Goal: Information Seeking & Learning: Learn about a topic

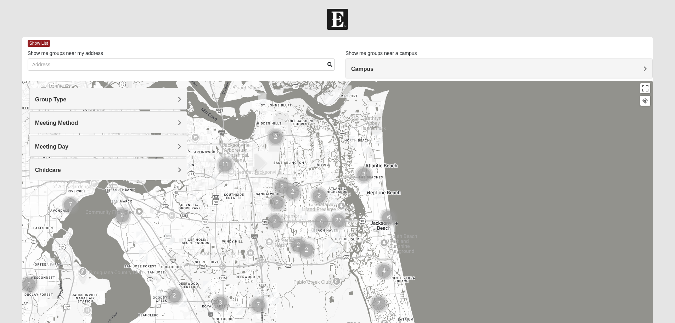
click at [64, 98] on span "Group Type" at bounding box center [51, 99] width 32 height 6
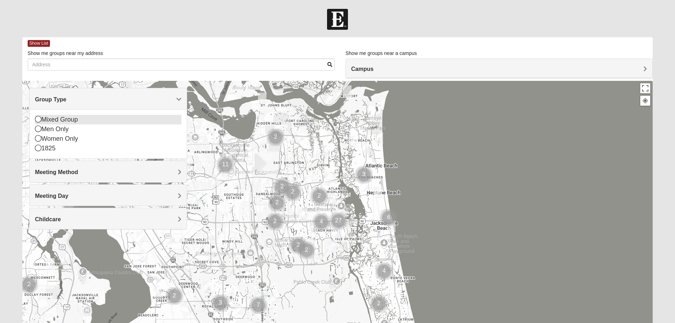
click at [77, 119] on div "Mixed Group" at bounding box center [108, 120] width 146 height 10
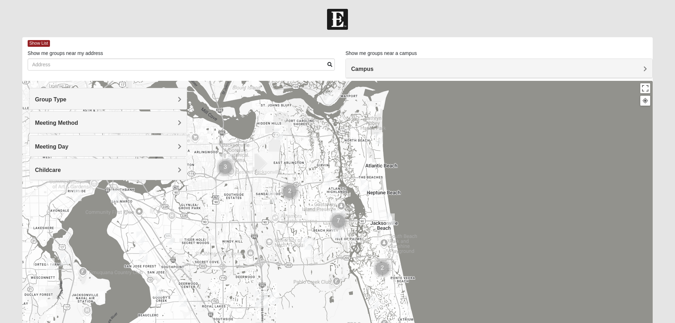
click at [115, 122] on h4 "Meeting Method" at bounding box center [108, 122] width 146 height 7
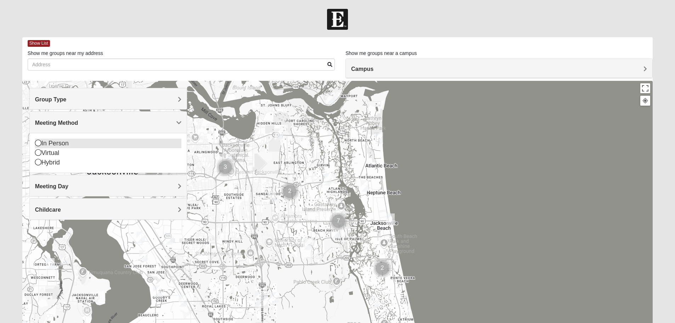
click at [65, 140] on div "In Person" at bounding box center [108, 144] width 146 height 10
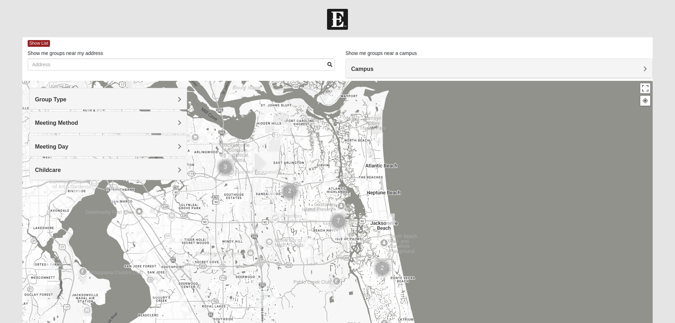
click at [132, 148] on h4 "Meeting Day" at bounding box center [108, 146] width 146 height 7
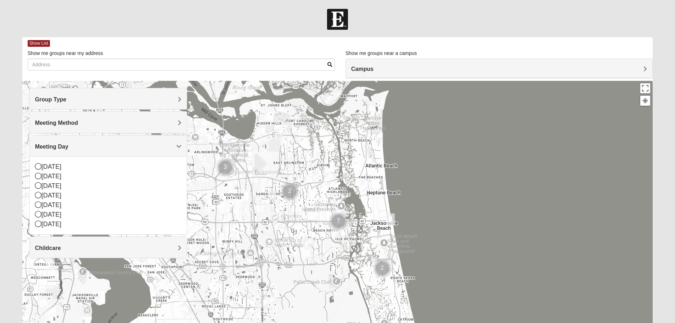
click at [132, 148] on h4 "Meeting Day" at bounding box center [108, 146] width 146 height 7
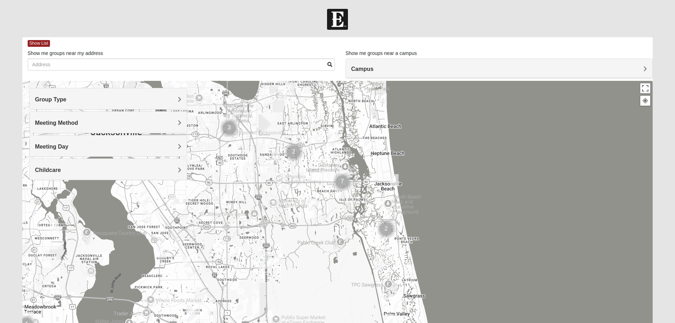
drag, startPoint x: 354, startPoint y: 236, endPoint x: 360, endPoint y: 195, distance: 41.1
click at [360, 195] on div at bounding box center [337, 223] width 631 height 284
click at [392, 177] on img "Mixed Watkins 32250" at bounding box center [394, 179] width 9 height 12
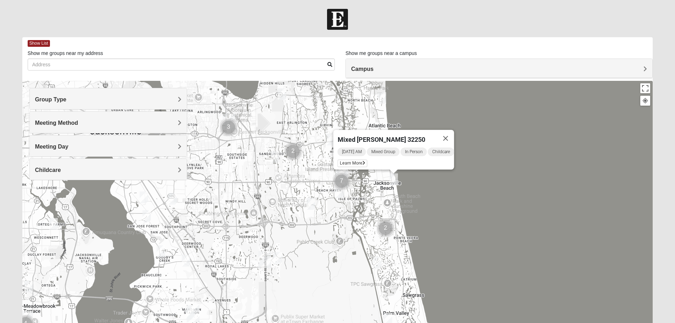
click at [371, 203] on div "Mixed [PERSON_NAME] 32250 [DATE] AM Mixed Group In Person Childcare Learn More" at bounding box center [337, 223] width 631 height 284
click at [454, 132] on button "Close" at bounding box center [445, 138] width 17 height 17
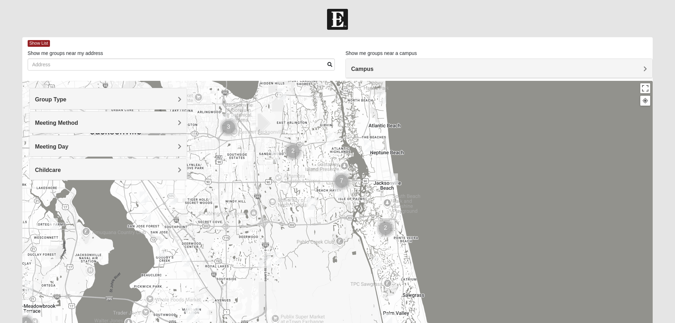
click at [370, 145] on img "Mixed Carter 32266" at bounding box center [368, 146] width 9 height 12
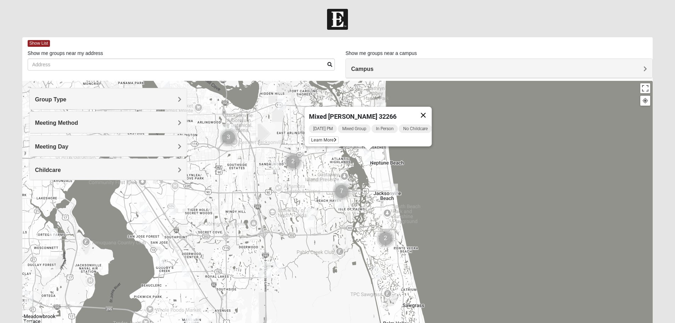
click at [429, 111] on button "Close" at bounding box center [423, 115] width 17 height 17
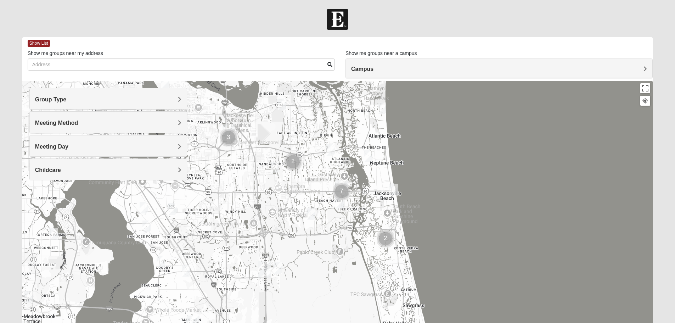
click at [328, 146] on img "Mixed Luehring 32224" at bounding box center [330, 150] width 9 height 12
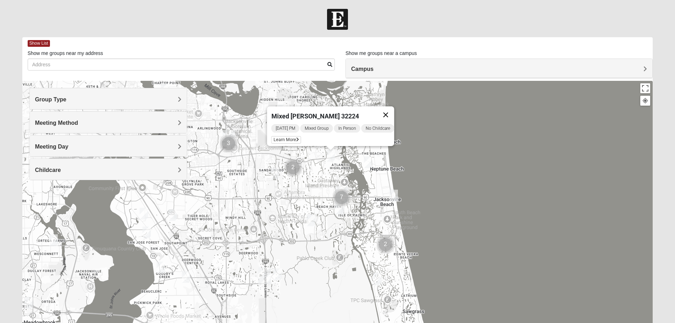
click at [387, 109] on button "Close" at bounding box center [385, 114] width 17 height 17
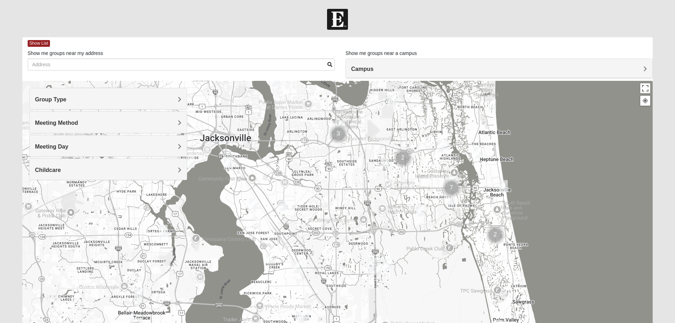
drag, startPoint x: 296, startPoint y: 219, endPoint x: 406, endPoint y: 208, distance: 110.7
click at [406, 208] on div at bounding box center [337, 223] width 631 height 284
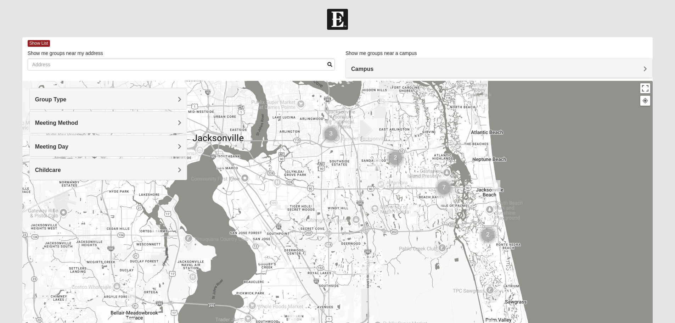
click at [443, 197] on img "Mixed Irish 32224" at bounding box center [442, 199] width 9 height 12
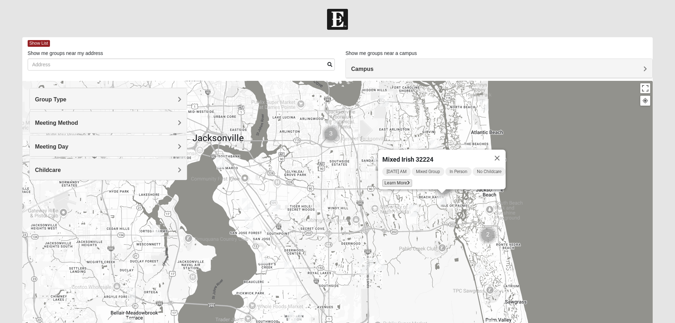
click at [403, 179] on span "Learn More" at bounding box center [397, 182] width 30 height 7
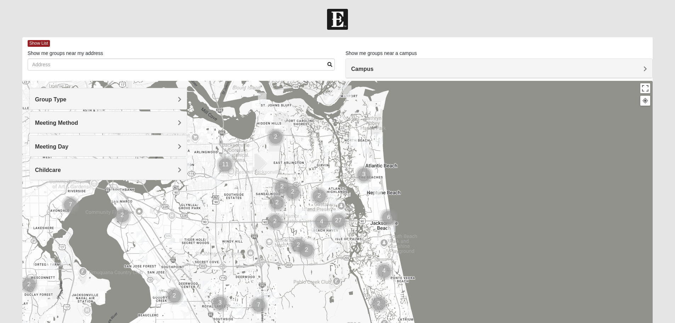
click at [87, 128] on div "Meeting Method" at bounding box center [108, 122] width 157 height 21
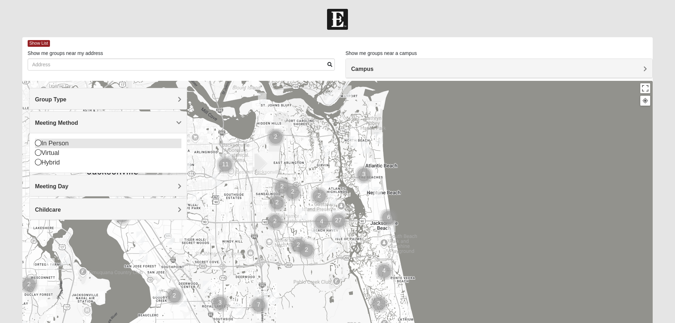
click at [68, 145] on div "In Person" at bounding box center [108, 144] width 146 height 10
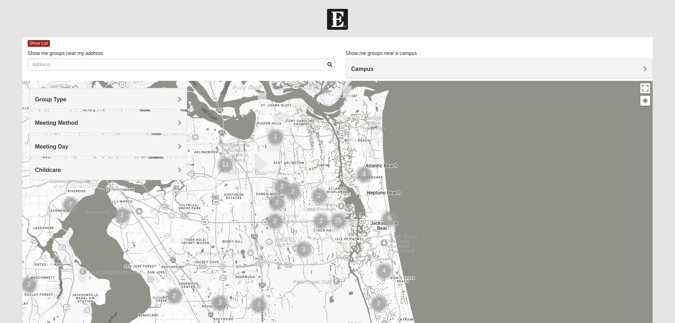
click at [74, 103] on h4 "Group Type" at bounding box center [108, 99] width 146 height 7
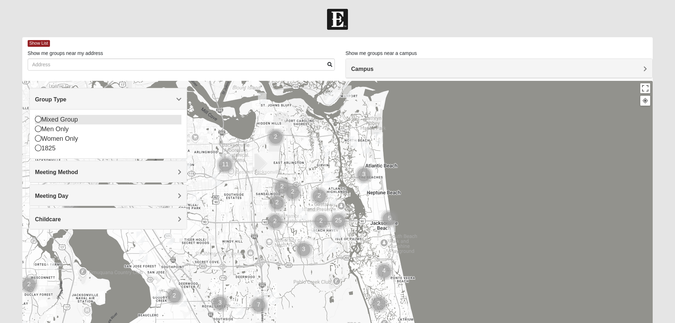
click at [69, 120] on div "Mixed Group" at bounding box center [108, 120] width 146 height 10
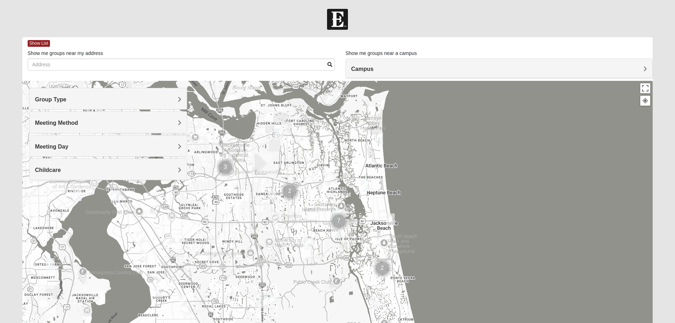
click at [71, 96] on h4 "Group Type" at bounding box center [108, 99] width 146 height 7
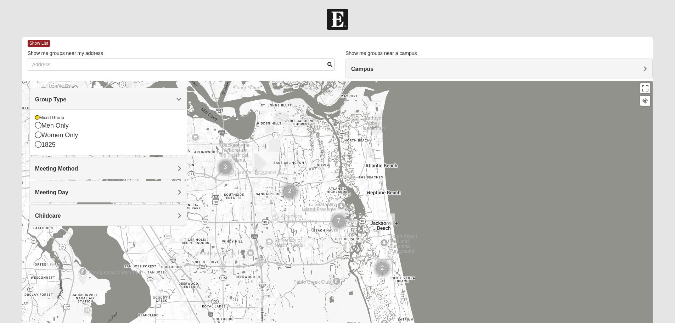
click at [86, 105] on div "Group Type" at bounding box center [108, 98] width 157 height 21
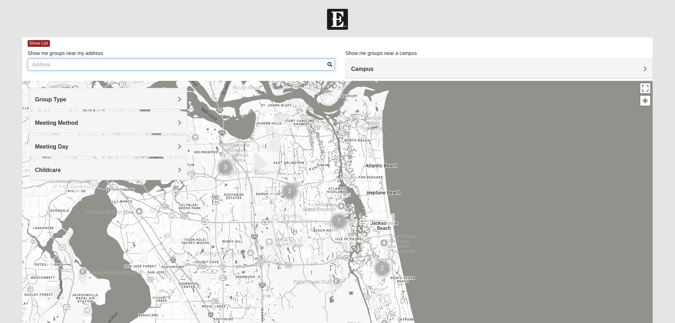
click at [234, 65] on input "Show me groups near my address" at bounding box center [181, 64] width 307 height 12
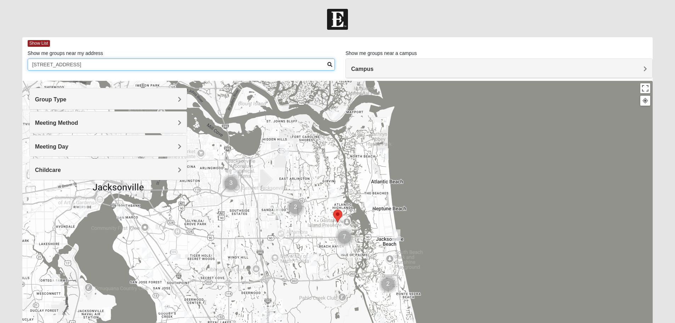
type input "2461 Bluffton Dr W Jacksonville Fl 32224"
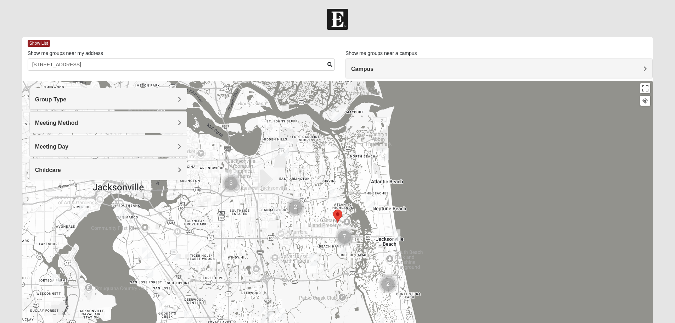
drag, startPoint x: 372, startPoint y: 194, endPoint x: 339, endPoint y: 145, distance: 59.5
click at [339, 145] on div at bounding box center [337, 223] width 631 height 284
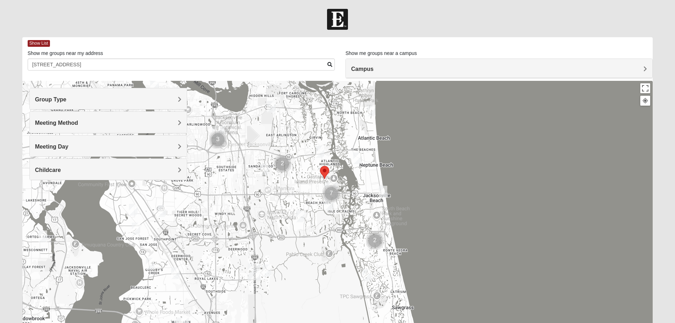
drag, startPoint x: 346, startPoint y: 193, endPoint x: 328, endPoint y: 130, distance: 64.8
click at [328, 130] on div at bounding box center [337, 223] width 631 height 284
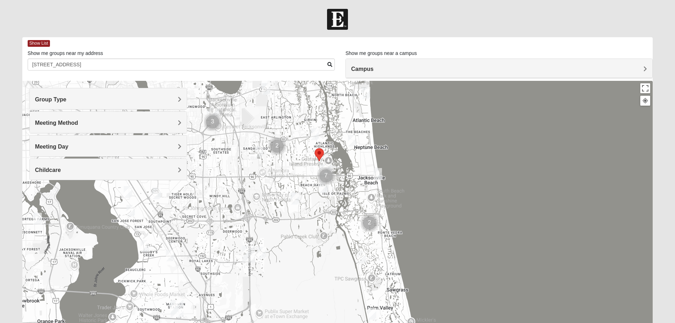
click at [323, 188] on img "Mixed Irish 32224" at bounding box center [323, 187] width 9 height 12
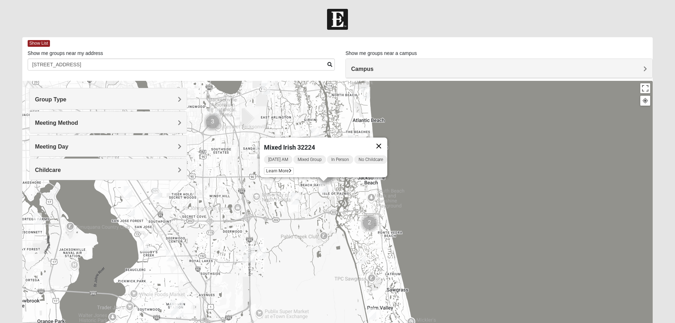
click at [382, 139] on button "Close" at bounding box center [378, 146] width 17 height 17
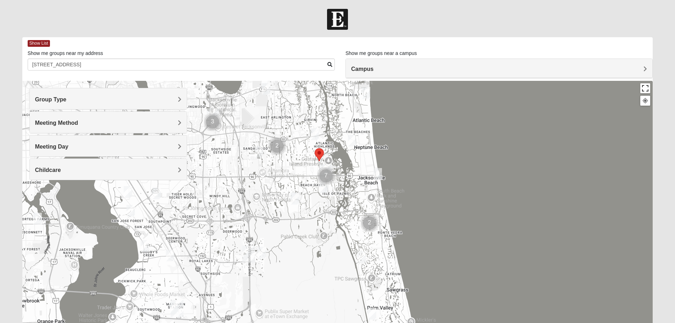
click at [648, 93] on button "Toggle fullscreen view" at bounding box center [646, 88] width 10 height 10
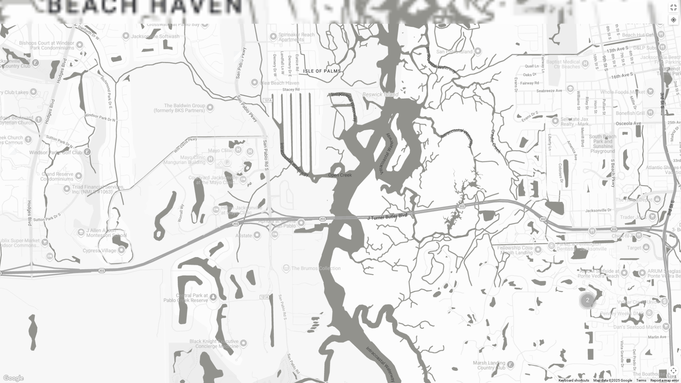
drag, startPoint x: 294, startPoint y: 103, endPoint x: 413, endPoint y: 316, distance: 243.8
click at [416, 323] on div at bounding box center [340, 191] width 681 height 383
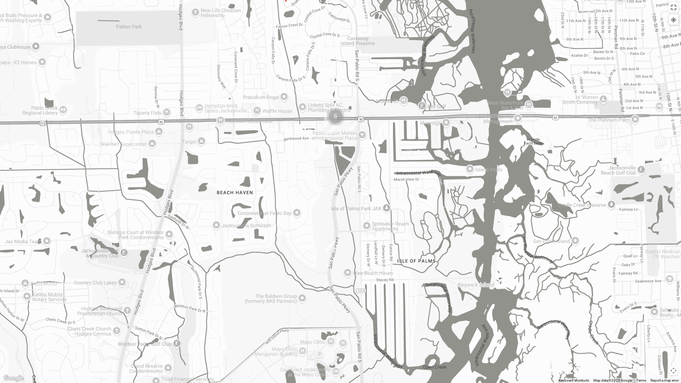
drag, startPoint x: 319, startPoint y: 165, endPoint x: 403, endPoint y: 327, distance: 182.5
click at [403, 323] on div at bounding box center [340, 191] width 681 height 383
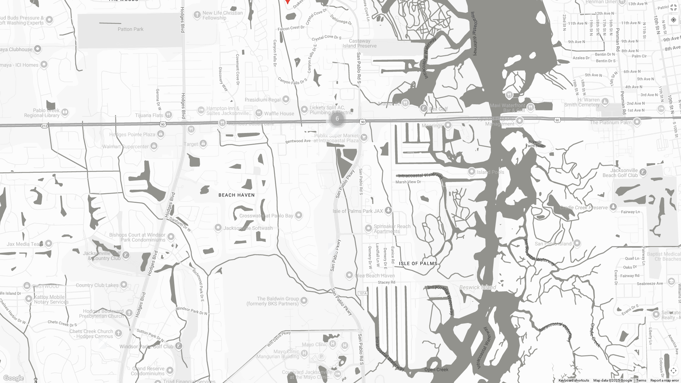
click at [332, 250] on img "Mixed Irish 32224" at bounding box center [332, 249] width 9 height 12
click at [334, 122] on img "Cluster of 6 groups" at bounding box center [337, 119] width 18 height 18
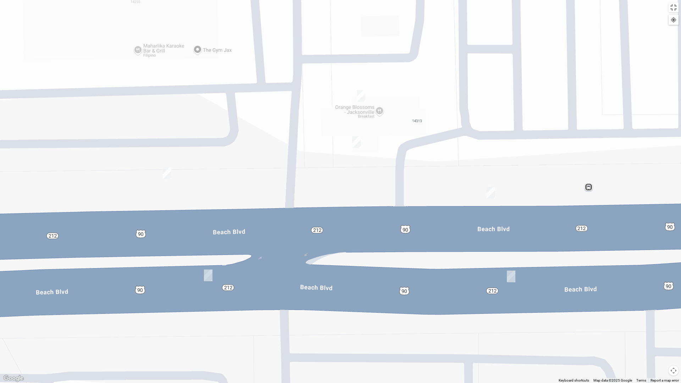
click at [362, 94] on img "On Campus Mixed Long 32250" at bounding box center [361, 96] width 9 height 12
click at [164, 170] on img "On Campus Mixed Simpson 32250" at bounding box center [167, 173] width 9 height 12
click at [492, 194] on img "On Campus Mixed Vito 32233" at bounding box center [490, 193] width 9 height 12
click at [446, 173] on span "Learn More" at bounding box center [438, 176] width 30 height 7
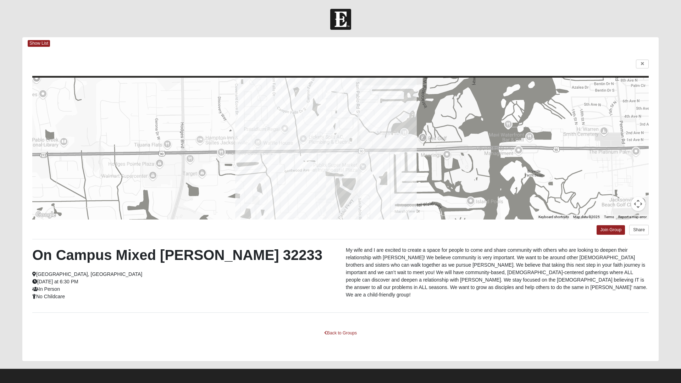
click at [642, 63] on html "Log In Find A Group Error Show List Loading Groups" at bounding box center [340, 193] width 681 height 387
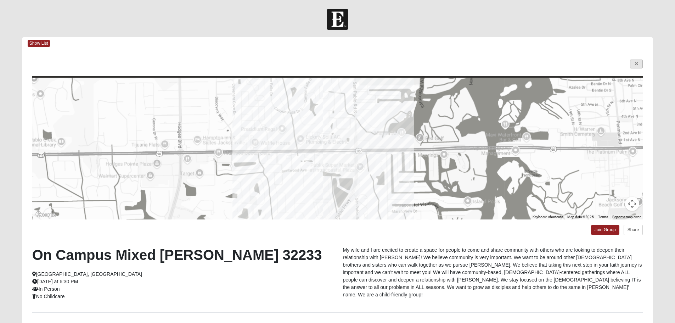
click at [636, 59] on div "← Move left → Move right ↑ Move up ↓ Move down + Zoom in - Zoom out Home Jump l…" at bounding box center [337, 205] width 631 height 311
click at [636, 68] on link at bounding box center [636, 64] width 13 height 9
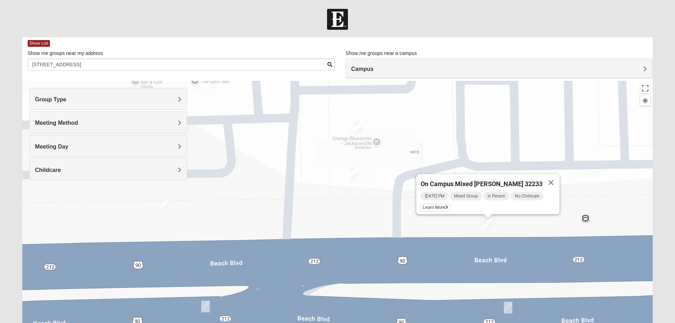
click at [359, 130] on img "On Campus Mixed Long 32250" at bounding box center [358, 127] width 9 height 12
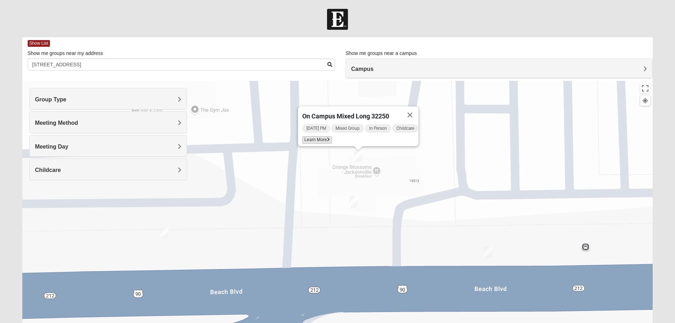
click at [317, 136] on span "Learn More" at bounding box center [317, 139] width 30 height 7
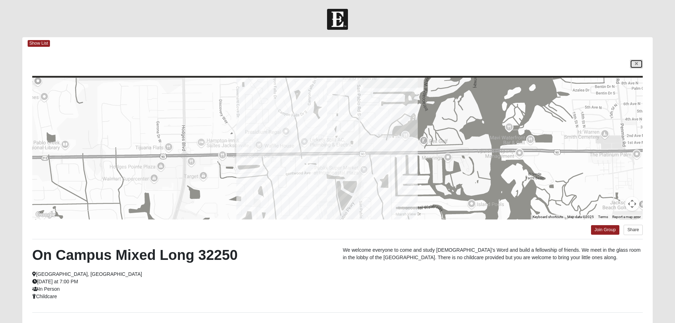
click at [635, 63] on icon at bounding box center [636, 64] width 3 height 4
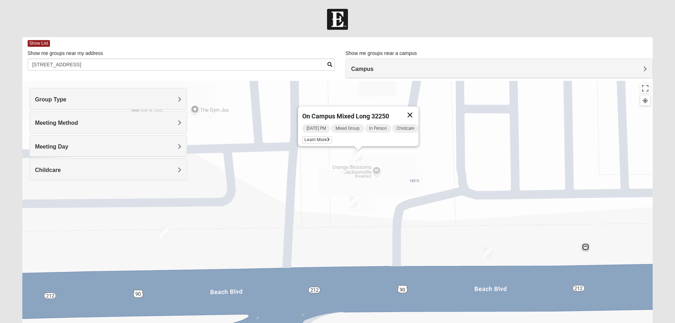
click at [416, 108] on button "Close" at bounding box center [410, 114] width 17 height 17
click at [166, 234] on img "On Campus Mixed Simpson 32250" at bounding box center [164, 233] width 9 height 12
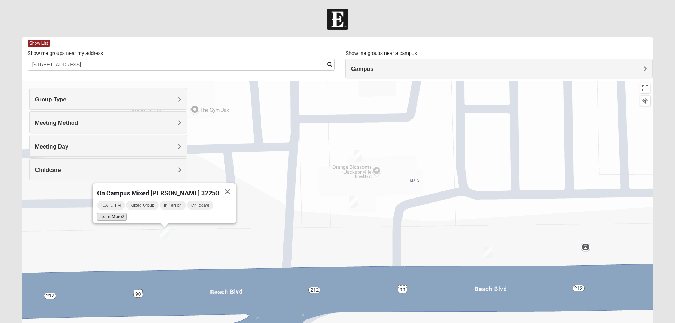
click at [125, 215] on icon at bounding box center [123, 216] width 3 height 4
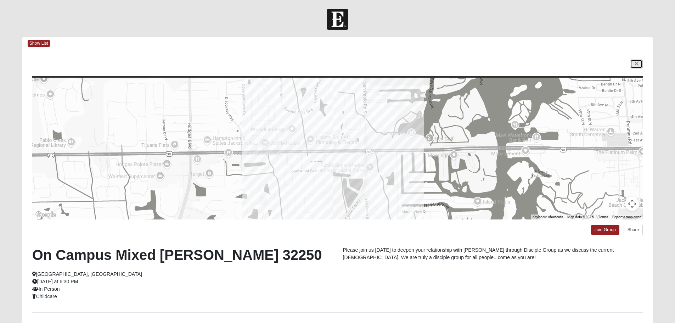
click at [631, 65] on link at bounding box center [636, 64] width 13 height 9
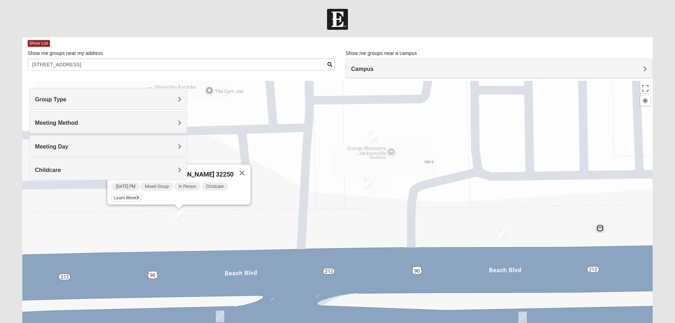
drag, startPoint x: 291, startPoint y: 200, endPoint x: 312, endPoint y: 155, distance: 49.6
click at [312, 155] on div "On Campus Mixed Simpson 32250 Monday PM Mixed Group In Person Childcare Learn M…" at bounding box center [337, 223] width 631 height 284
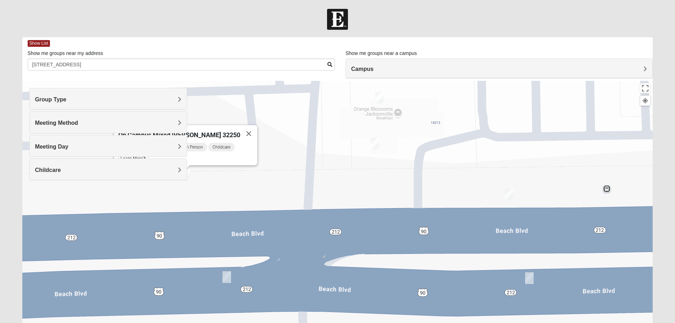
click at [510, 196] on img "On Campus Mixed Vito 32233" at bounding box center [509, 195] width 9 height 12
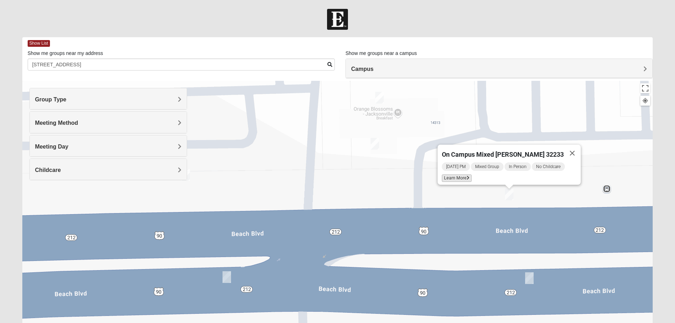
click at [460, 175] on span "Learn More" at bounding box center [457, 177] width 30 height 7
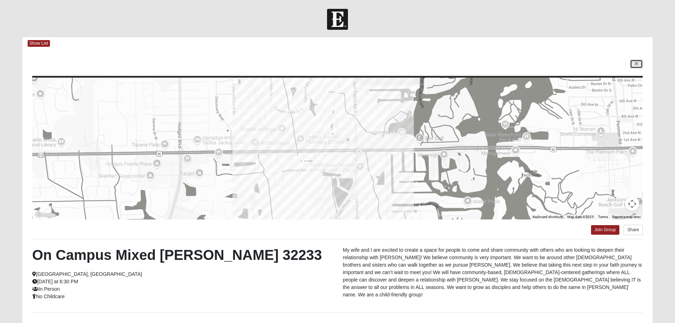
click at [631, 63] on link at bounding box center [636, 64] width 13 height 9
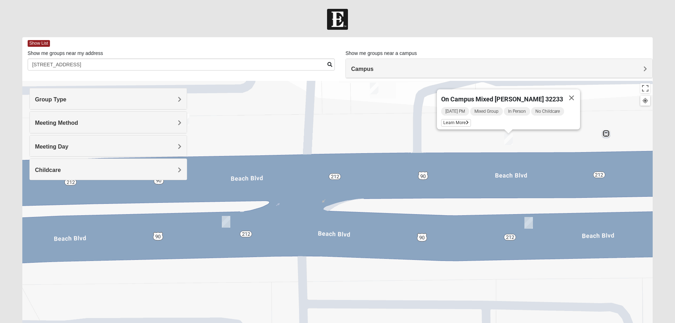
drag, startPoint x: 492, startPoint y: 247, endPoint x: 494, endPoint y: 182, distance: 65.3
click at [492, 180] on div "On Campus Mixed Vito 32233 Tuesday PM Mixed Group In Person No Childcare Learn …" at bounding box center [337, 223] width 631 height 284
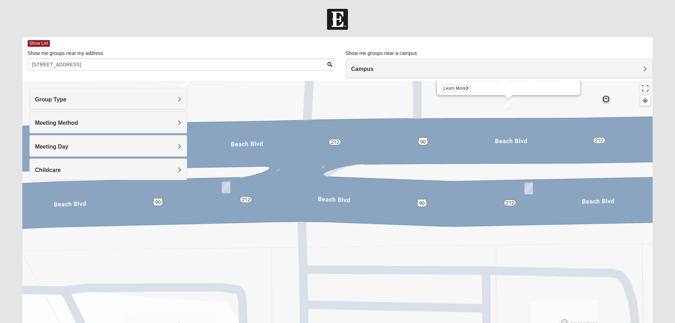
click at [528, 190] on img "On Campus Mixed Salas 32250" at bounding box center [529, 189] width 9 height 12
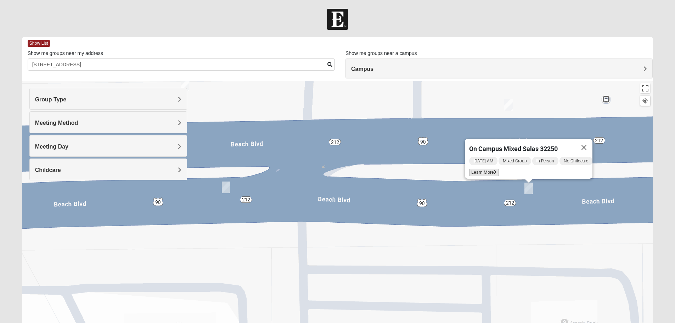
click at [479, 169] on span "Learn More" at bounding box center [484, 172] width 30 height 7
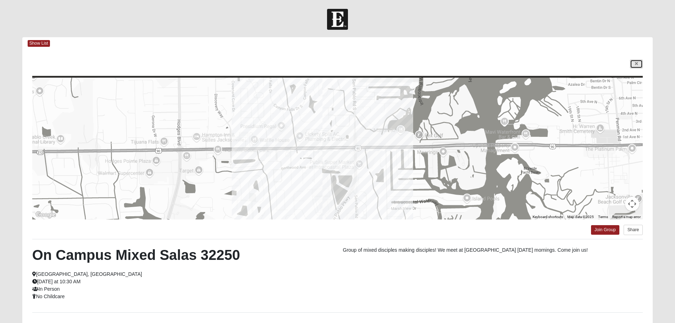
click at [633, 65] on link at bounding box center [636, 64] width 13 height 9
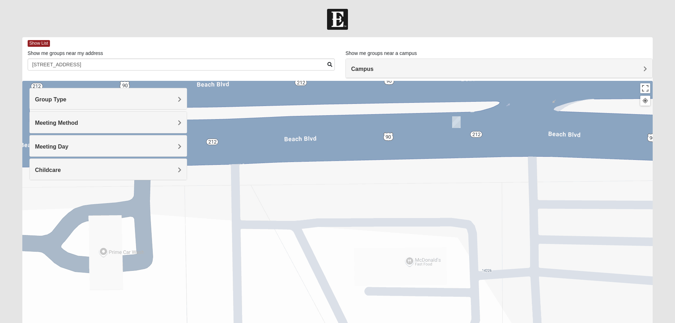
drag, startPoint x: 272, startPoint y: 261, endPoint x: 497, endPoint y: 197, distance: 233.8
click at [497, 197] on div "On Campus Mixed Salas 32250 Thursday AM Mixed Group In Person No Childcare Lear…" at bounding box center [337, 223] width 631 height 284
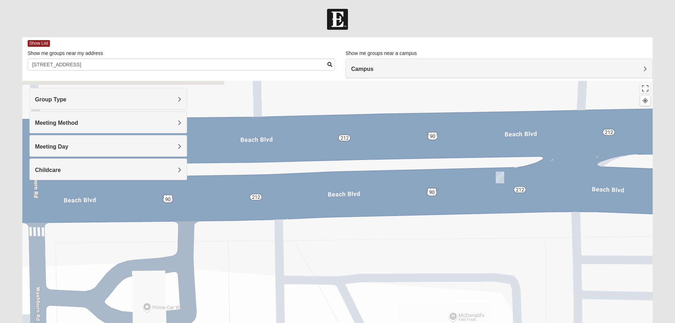
drag, startPoint x: 427, startPoint y: 203, endPoint x: 414, endPoint y: 222, distance: 21.9
click at [414, 222] on div "On Campus Mixed Salas 32250 Thursday AM Mixed Group In Person No Childcare Lear…" at bounding box center [337, 223] width 631 height 284
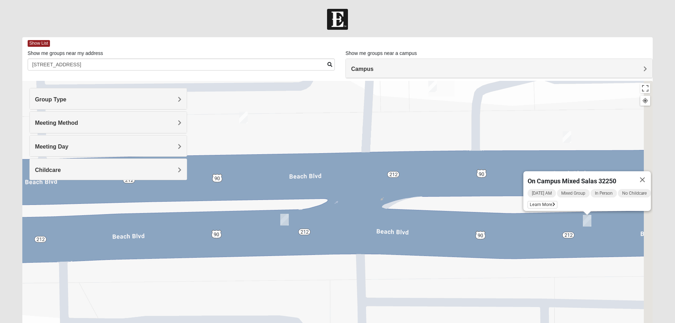
drag, startPoint x: 487, startPoint y: 193, endPoint x: 276, endPoint y: 218, distance: 212.4
click at [280, 218] on img "On Campus Mixed Smith 32250" at bounding box center [284, 220] width 9 height 12
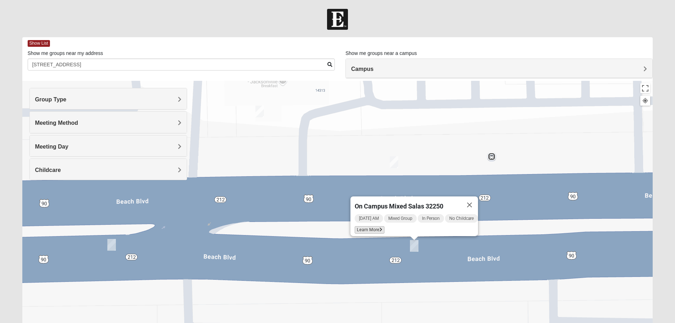
click at [360, 226] on span "Learn More" at bounding box center [370, 229] width 30 height 7
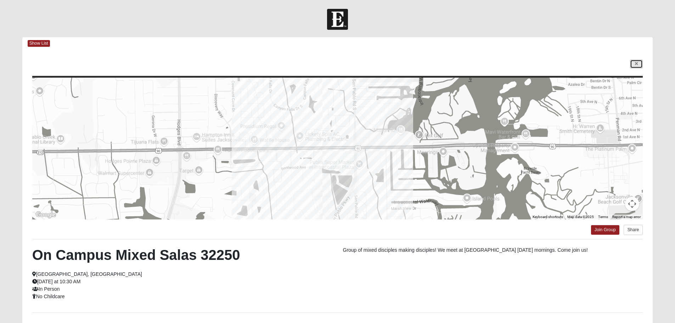
click at [633, 62] on link at bounding box center [636, 64] width 13 height 9
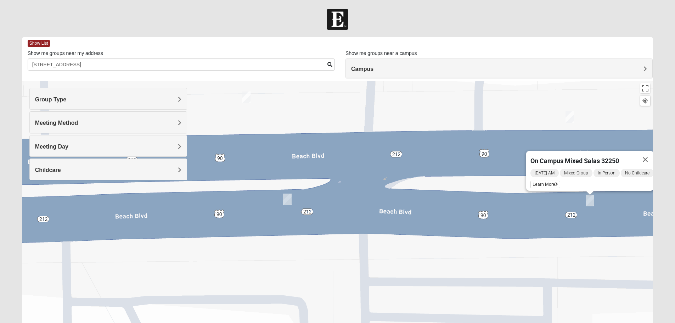
drag, startPoint x: 236, startPoint y: 242, endPoint x: 419, endPoint y: 195, distance: 189.2
click at [419, 195] on div "On Campus Mixed Salas 32250 Thursday AM Mixed Group In Person No Childcare Lear…" at bounding box center [337, 223] width 631 height 284
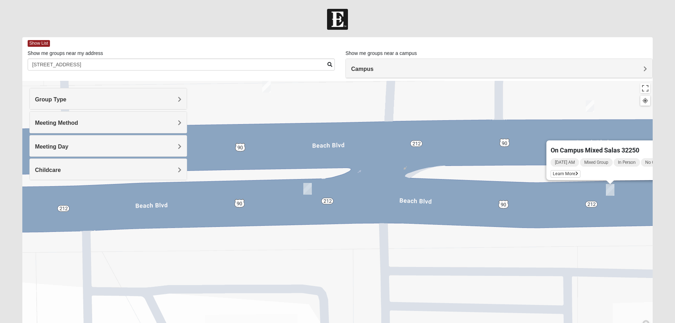
click at [133, 121] on h4 "Meeting Method" at bounding box center [108, 122] width 146 height 7
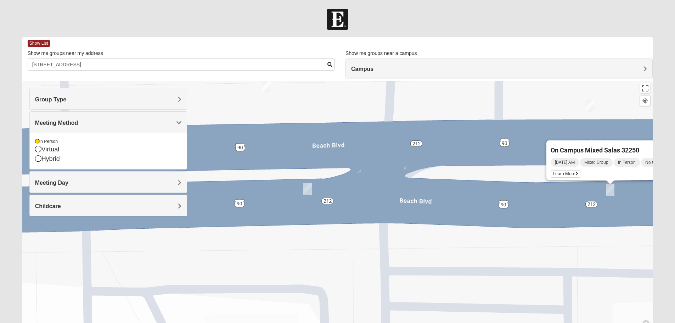
click at [104, 101] on h4 "Group Type" at bounding box center [108, 99] width 146 height 7
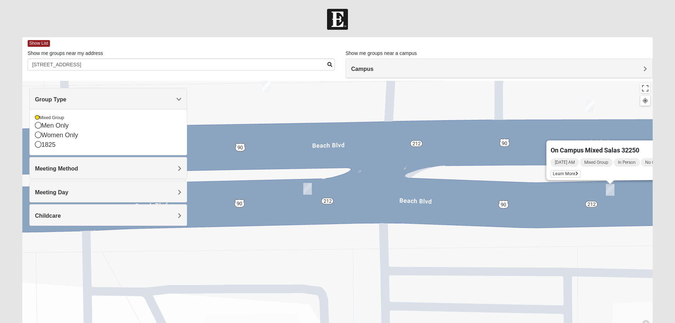
click at [128, 97] on h4 "Group Type" at bounding box center [108, 99] width 146 height 7
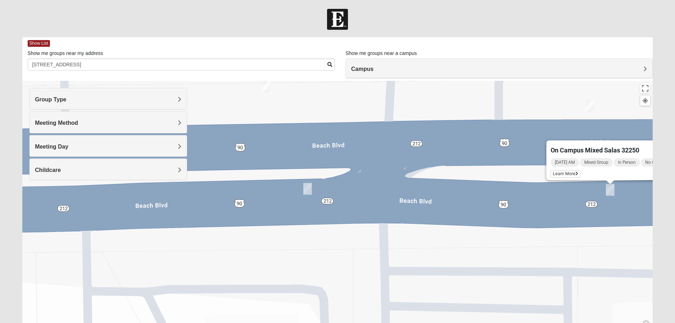
click at [85, 149] on h4 "Meeting Day" at bounding box center [108, 146] width 146 height 7
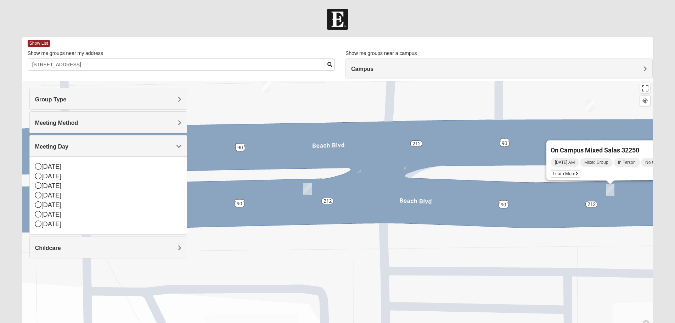
click at [85, 149] on h4 "Meeting Day" at bounding box center [108, 146] width 146 height 7
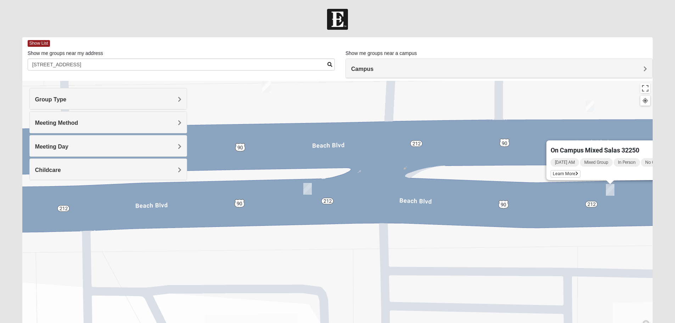
click at [85, 99] on h4 "Group Type" at bounding box center [108, 99] width 146 height 7
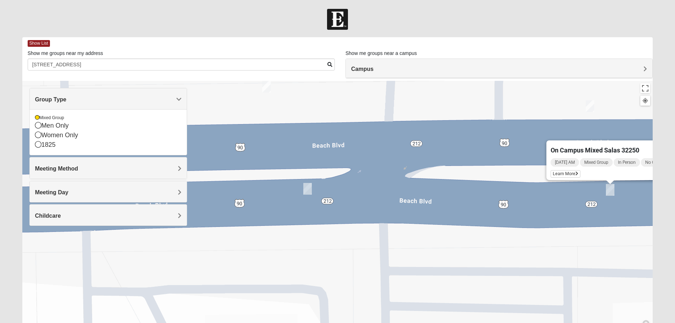
click at [85, 99] on h4 "Group Type" at bounding box center [108, 99] width 146 height 7
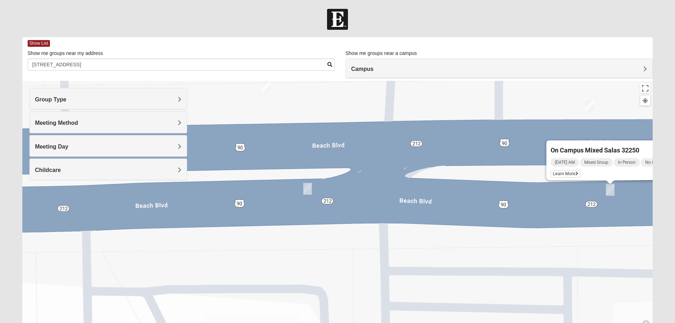
click at [83, 129] on div "Meeting Method" at bounding box center [108, 122] width 157 height 21
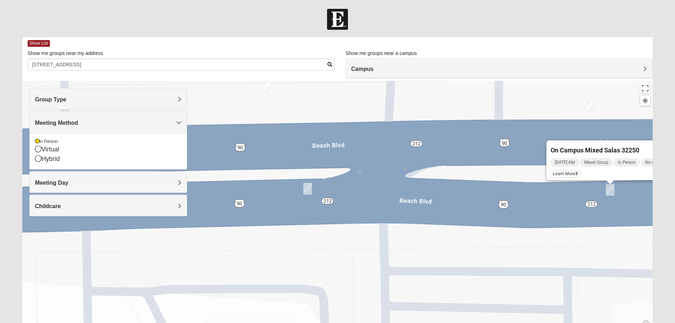
click at [83, 129] on div "Meeting Method" at bounding box center [108, 122] width 157 height 21
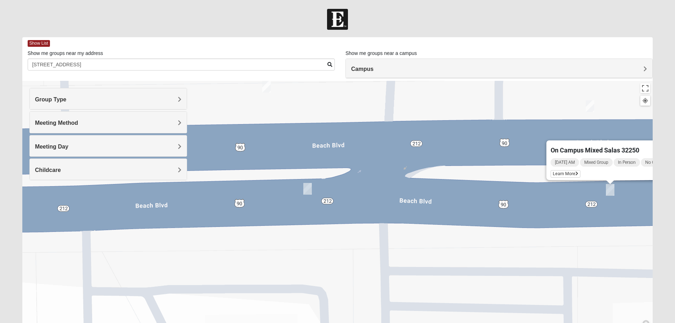
click at [86, 148] on h4 "Meeting Day" at bounding box center [108, 146] width 146 height 7
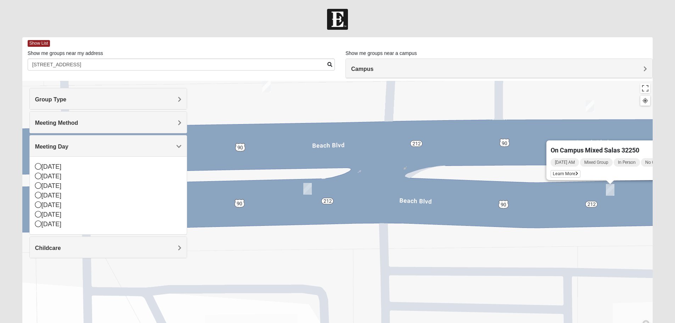
click at [86, 148] on h4 "Meeting Day" at bounding box center [108, 146] width 146 height 7
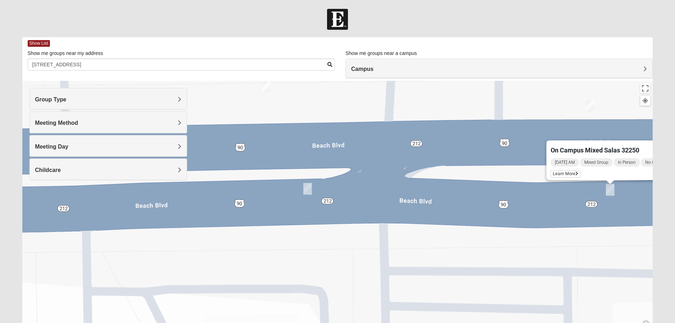
click at [87, 168] on h4 "Childcare" at bounding box center [108, 170] width 146 height 7
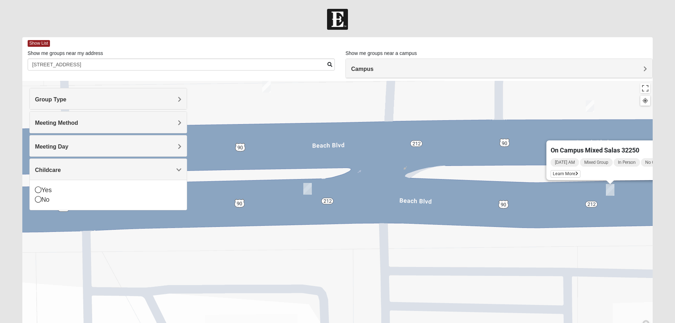
click at [87, 168] on h4 "Childcare" at bounding box center [108, 170] width 146 height 7
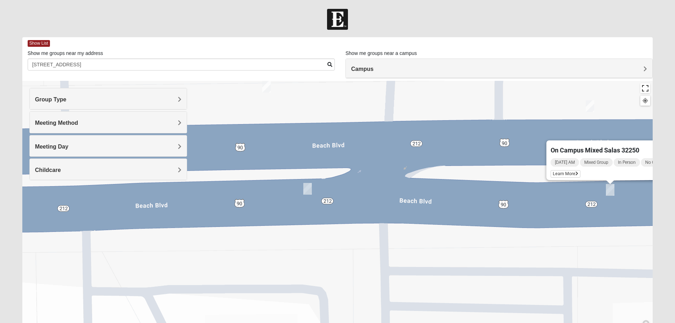
click at [646, 89] on button "Toggle fullscreen view" at bounding box center [646, 88] width 10 height 10
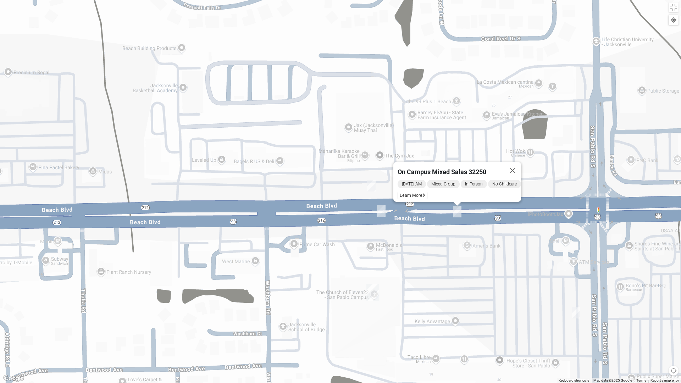
click at [373, 293] on img "San Pablo" at bounding box center [372, 292] width 13 height 17
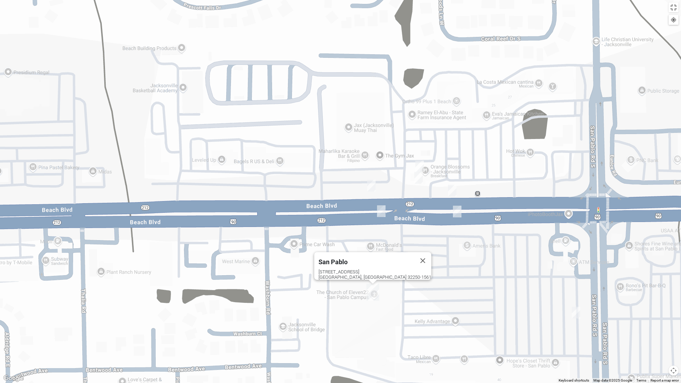
click at [575, 311] on img "On Campus Mixed Blasher 32224" at bounding box center [575, 313] width 9 height 12
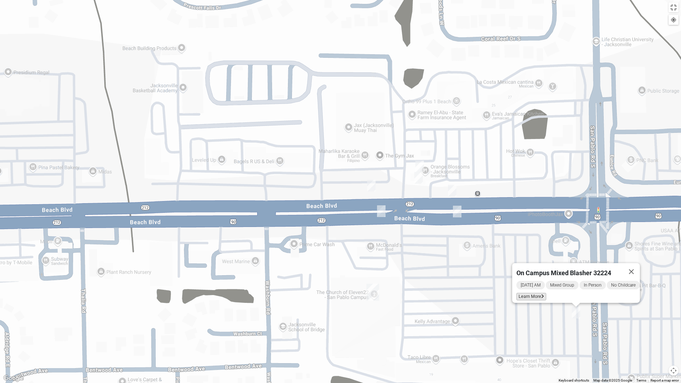
click at [523, 295] on span "Learn More" at bounding box center [531, 296] width 30 height 7
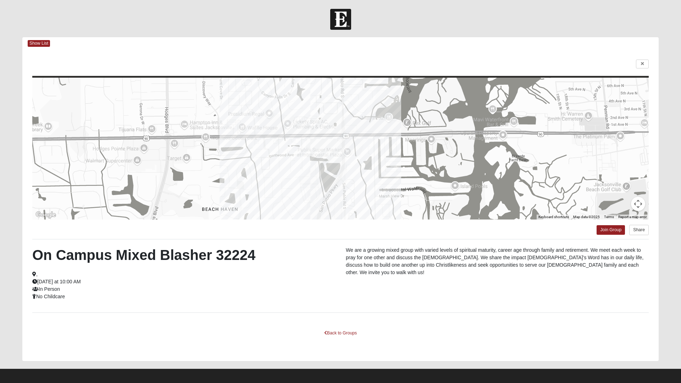
click at [642, 66] on html "Log In Find A Group Error Show List Loading Groups" at bounding box center [340, 193] width 681 height 387
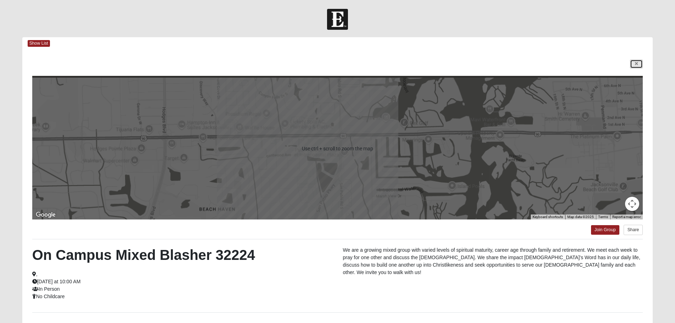
click at [638, 65] on icon at bounding box center [636, 64] width 3 height 4
